Goal: Check status: Check status

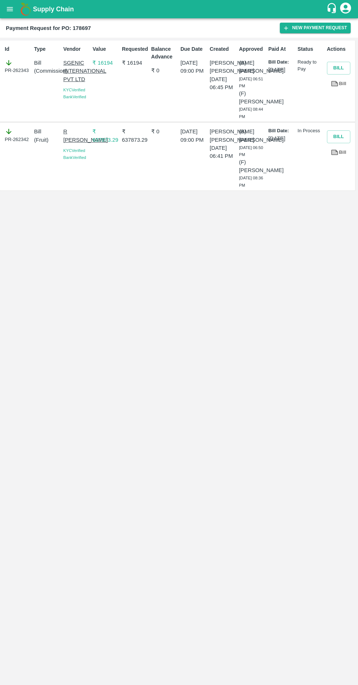
click at [5, 9] on button "open drawer" at bounding box center [9, 9] width 17 height 17
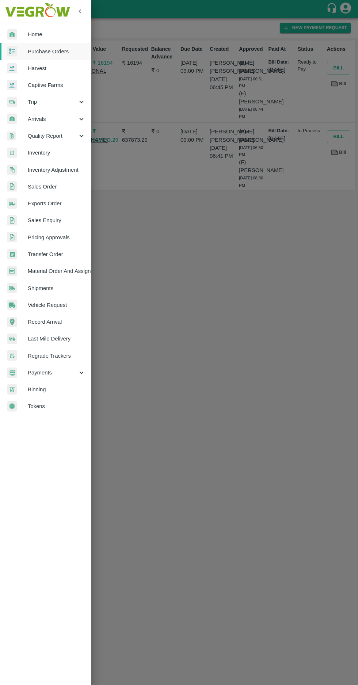
click at [41, 48] on span "Purchase Orders" at bounding box center [57, 52] width 58 height 8
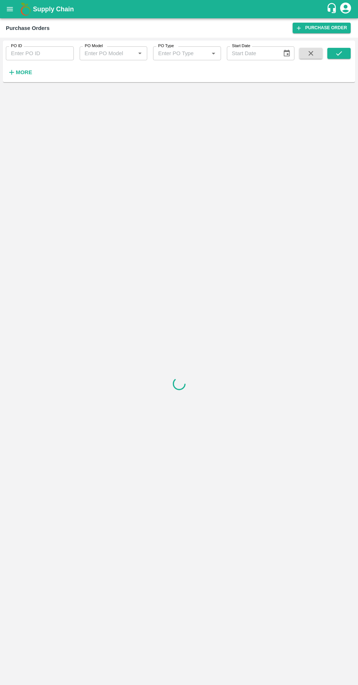
click at [12, 68] on icon "button" at bounding box center [12, 72] width 8 height 8
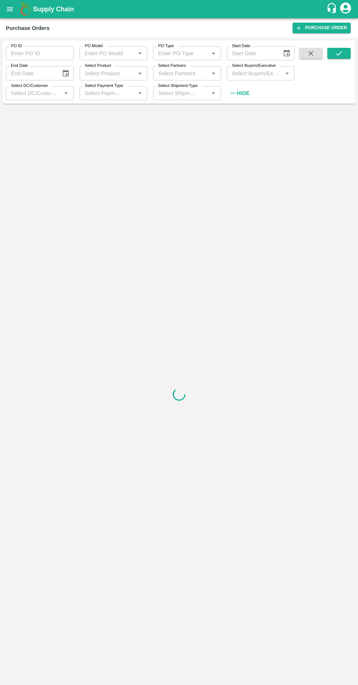
click at [248, 73] on input "Select Buyers/Executive" at bounding box center [255, 73] width 52 height 10
type input "[PERSON_NAME]"
click at [238, 129] on input "checkbox" at bounding box center [242, 129] width 15 height 15
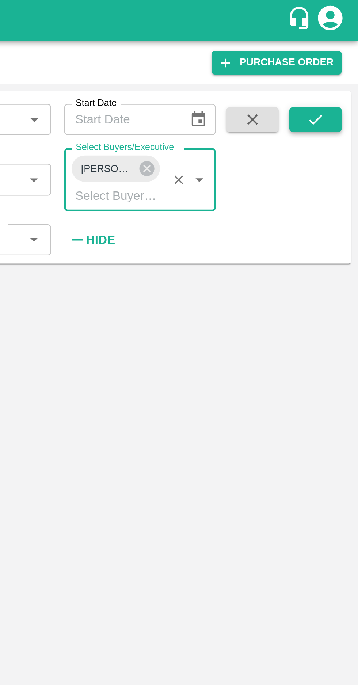
click at [338, 57] on icon "submit" at bounding box center [339, 53] width 8 height 8
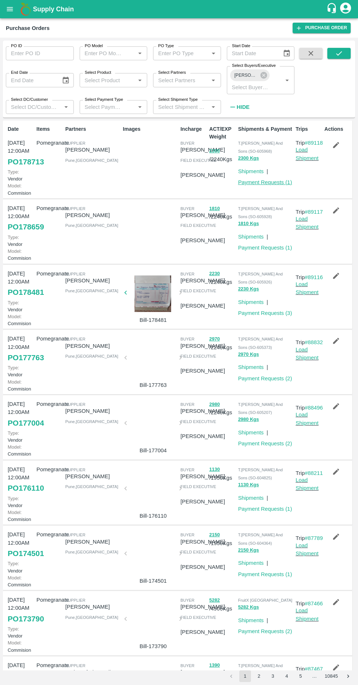
click at [266, 182] on link "Payment Requests ( 1 )" at bounding box center [265, 182] width 54 height 6
click at [278, 316] on link "Payment Requests ( 3 )" at bounding box center [265, 313] width 54 height 6
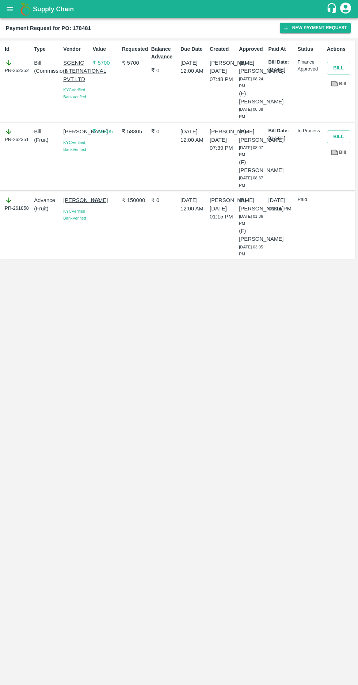
click at [13, 12] on icon "open drawer" at bounding box center [10, 9] width 8 height 8
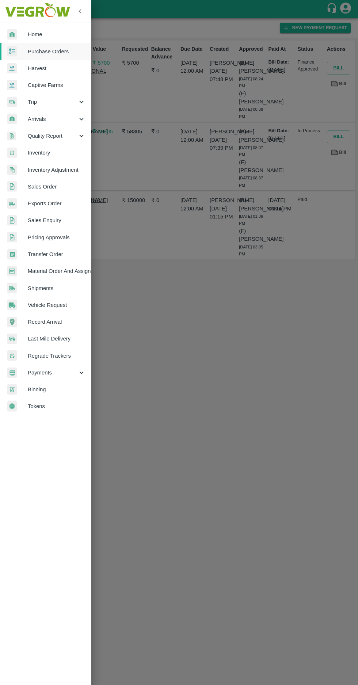
click at [42, 50] on span "Purchase Orders" at bounding box center [57, 52] width 58 height 8
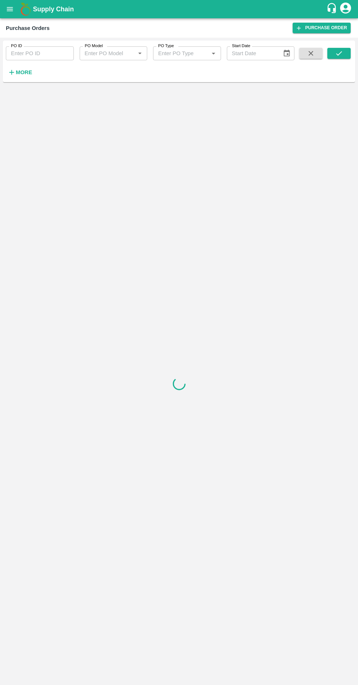
click at [20, 73] on strong "More" at bounding box center [24, 72] width 16 height 6
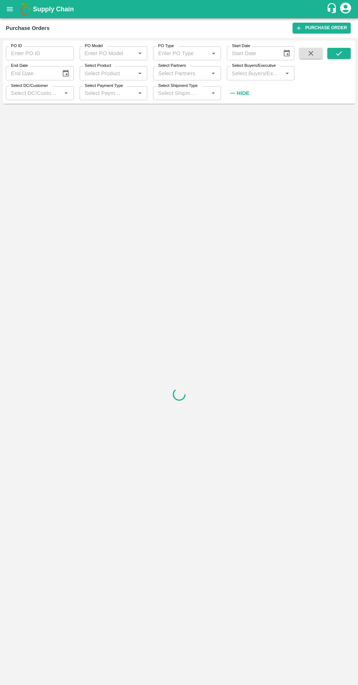
click at [245, 64] on label "Select Buyers/Executive" at bounding box center [254, 66] width 44 height 6
click at [245, 68] on input "Select Buyers/Executive" at bounding box center [255, 73] width 52 height 10
type input "afza"
click at [239, 109] on input "checkbox" at bounding box center [242, 111] width 15 height 15
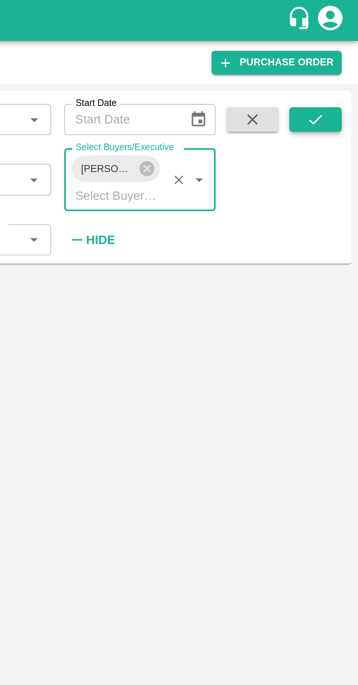
click at [336, 53] on icon "submit" at bounding box center [339, 53] width 8 height 8
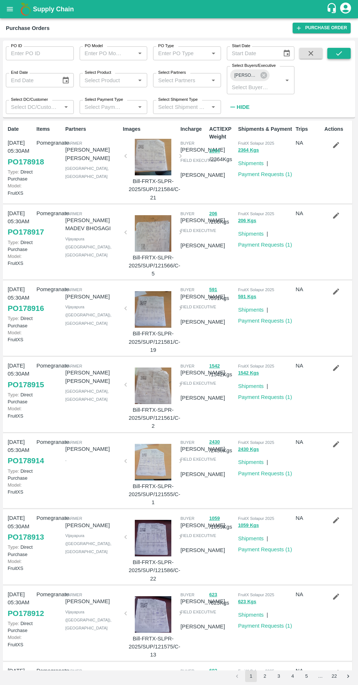
click at [330, 54] on button "submit" at bounding box center [338, 53] width 23 height 11
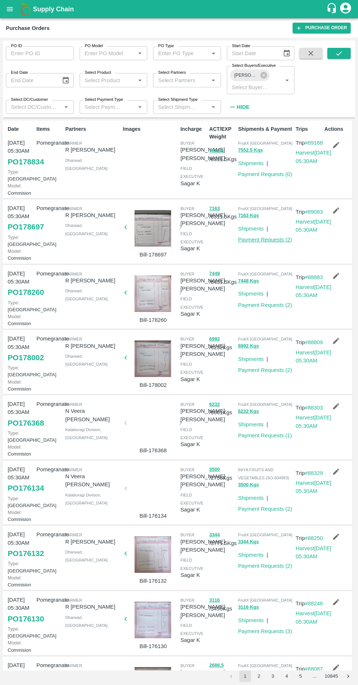
click at [253, 243] on link "Payment Requests ( 2 )" at bounding box center [265, 240] width 54 height 6
